Goal: Ask a question

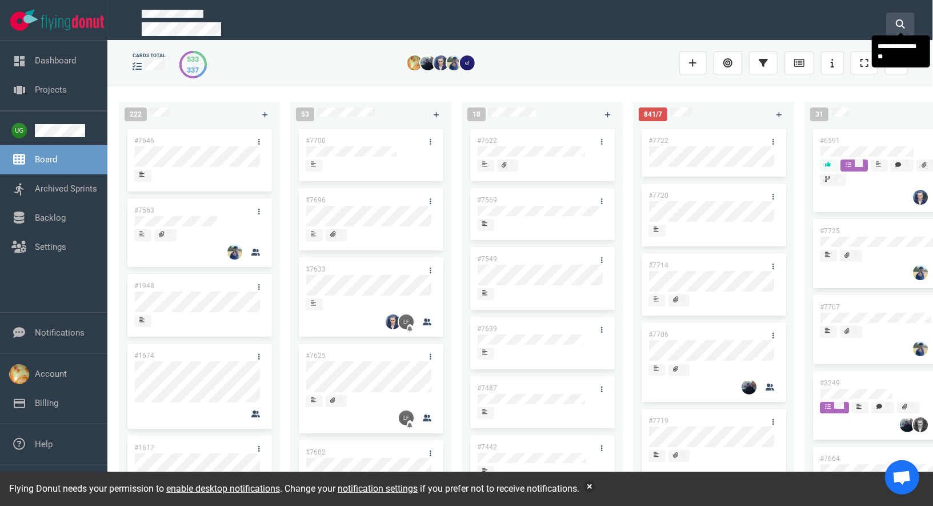
click at [915, 21] on button at bounding box center [901, 24] width 29 height 23
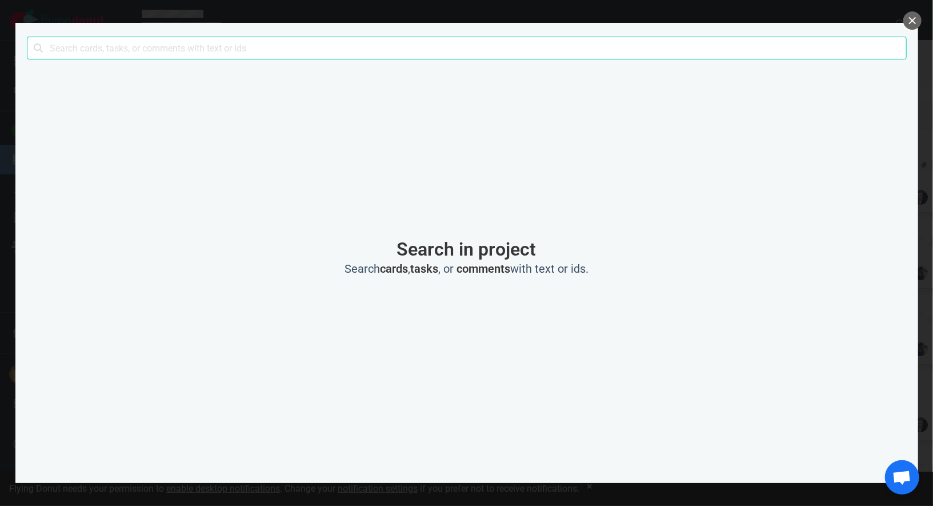
click at [464, 42] on input "text" at bounding box center [467, 48] width 880 height 23
click button "Search" at bounding box center [0, 0] width 0 height 0
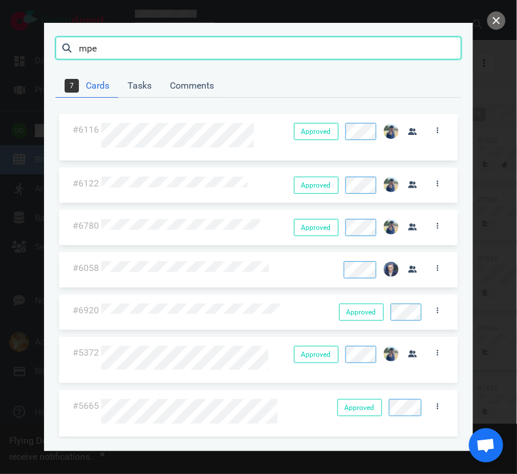
click at [266, 49] on input "mpe" at bounding box center [258, 48] width 406 height 23
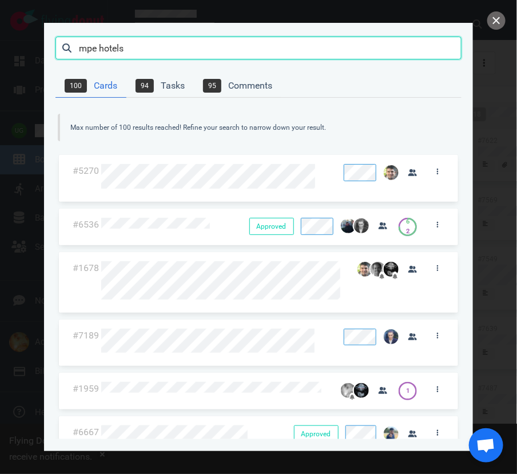
type input "mpe hotels"
click at [258, 44] on input "mpe hotels" at bounding box center [258, 48] width 406 height 23
type input "5665"
click button "Search" at bounding box center [0, 0] width 0 height 0
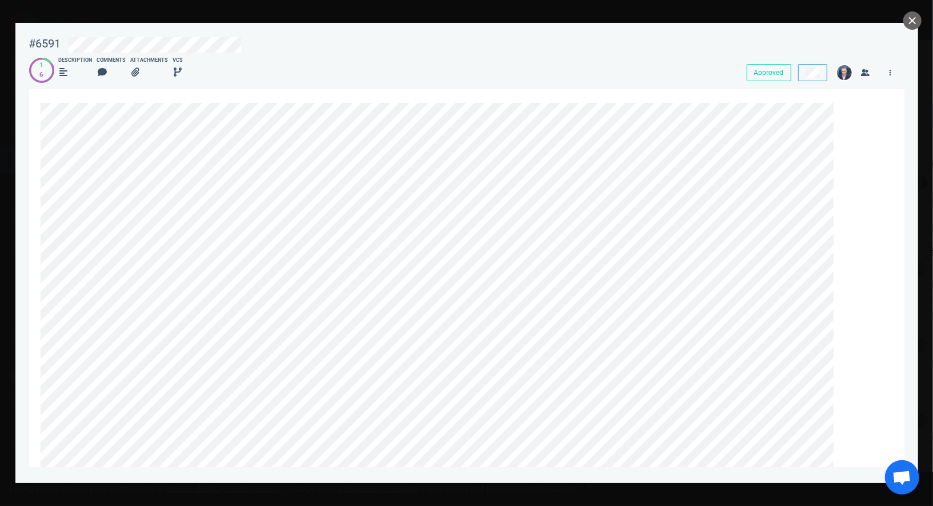
scroll to position [0, 487]
